Goal: Task Accomplishment & Management: Use online tool/utility

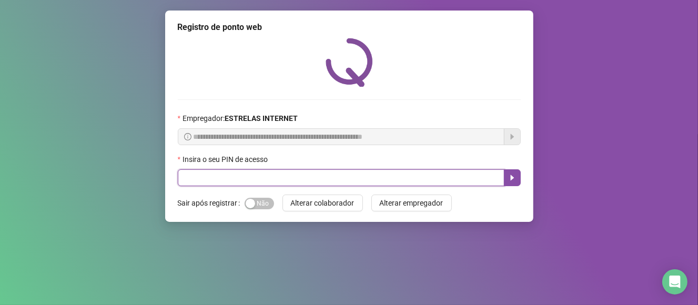
click at [237, 183] on input "text" at bounding box center [341, 177] width 327 height 17
type input "*****"
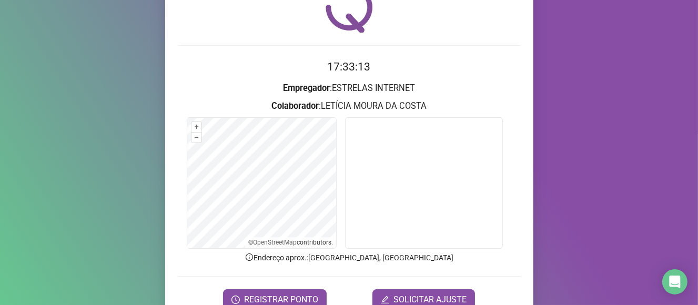
scroll to position [105, 0]
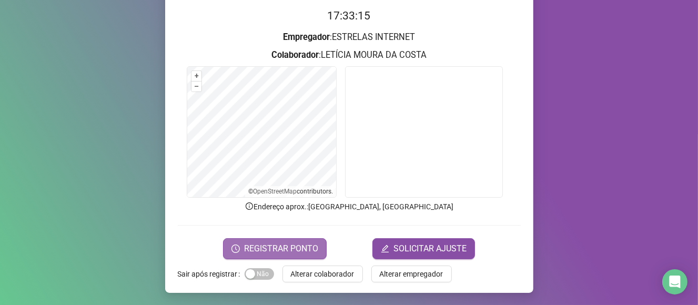
click at [272, 254] on span "REGISTRAR PONTO" at bounding box center [281, 249] width 74 height 13
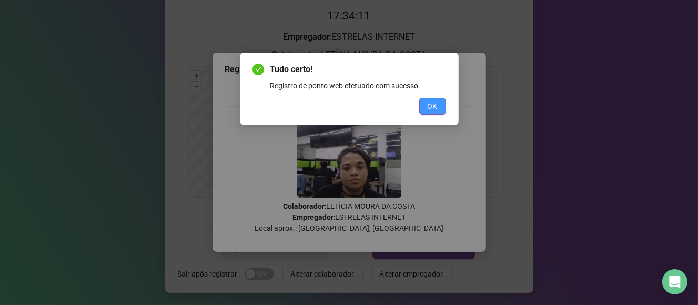
click at [433, 107] on span "OK" at bounding box center [433, 107] width 10 height 12
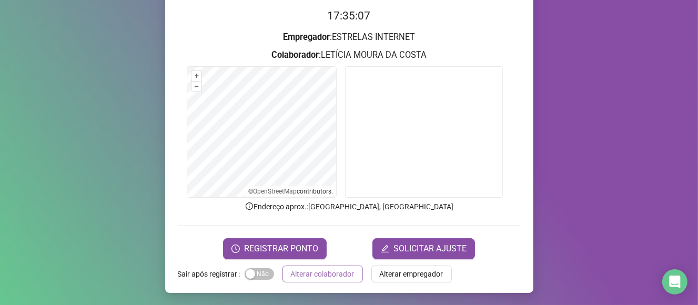
click at [291, 272] on span "Alterar colaborador" at bounding box center [323, 274] width 64 height 12
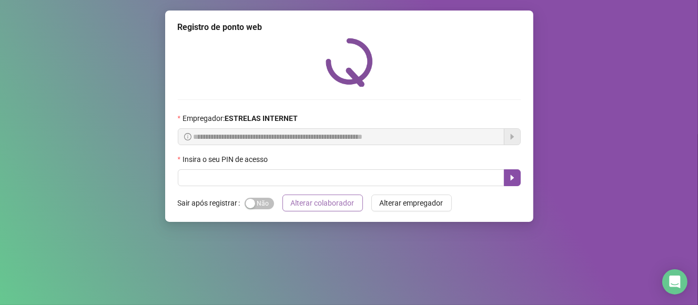
scroll to position [0, 0]
